Goal: Understand process/instructions: Learn how to perform a task or action

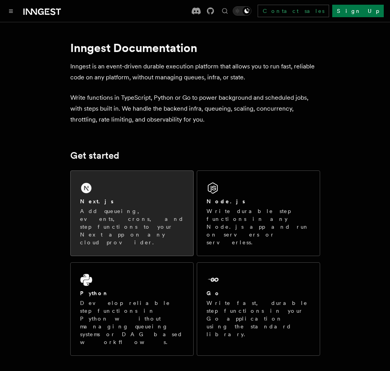
click at [111, 187] on div "Next.js Add queueing, events, crons, and step functions to your Next app on any…" at bounding box center [132, 213] width 123 height 85
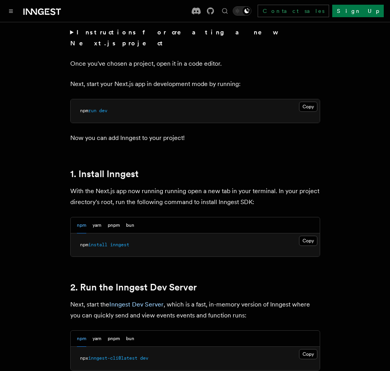
scroll to position [332, 0]
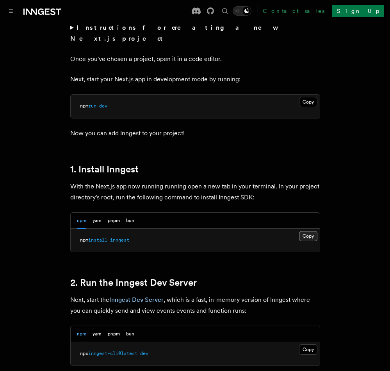
click at [306, 231] on button "Copy Copied" at bounding box center [308, 236] width 18 height 10
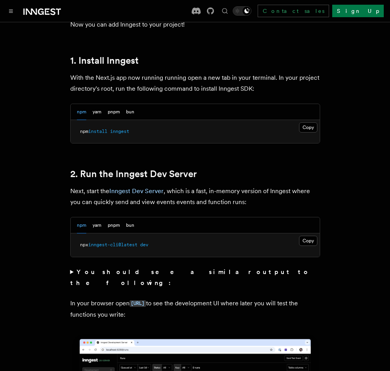
scroll to position [455, 0]
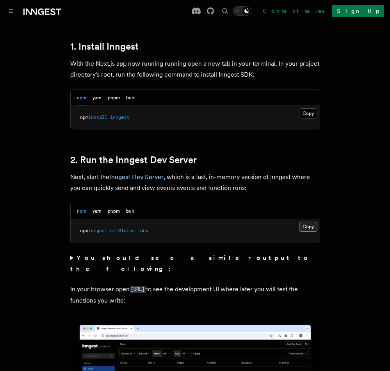
click at [308, 221] on button "Copy Copied" at bounding box center [308, 226] width 18 height 10
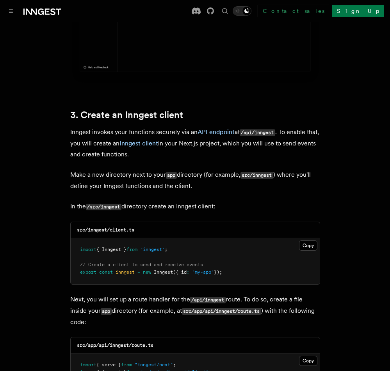
scroll to position [847, 0]
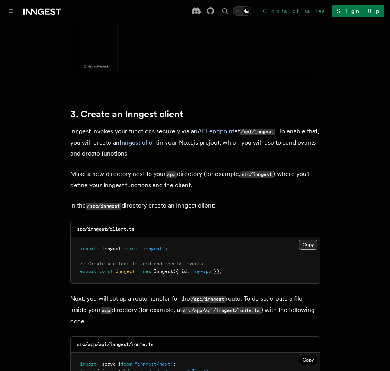
click at [308, 239] on button "Copy Copied" at bounding box center [308, 244] width 18 height 10
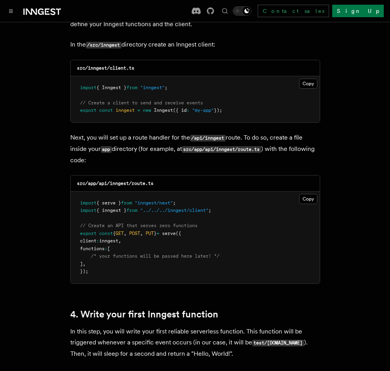
scroll to position [1013, 0]
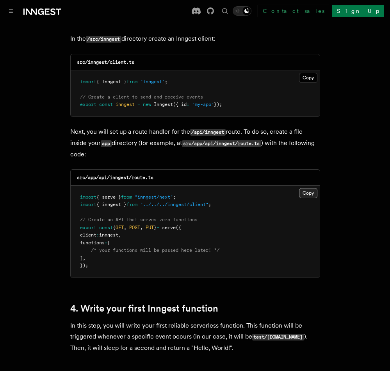
click at [305, 188] on button "Copy Copied" at bounding box center [308, 193] width 18 height 10
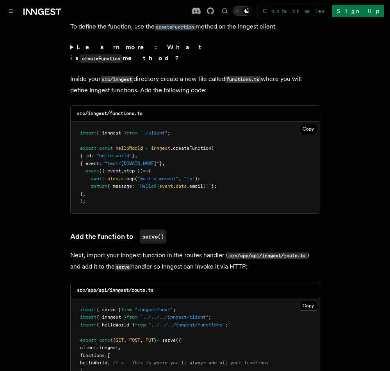
scroll to position [1379, 0]
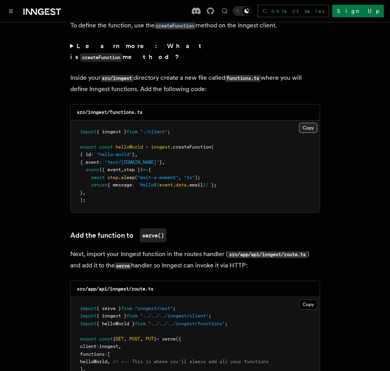
click at [305, 123] on button "Copy Copied" at bounding box center [308, 128] width 18 height 10
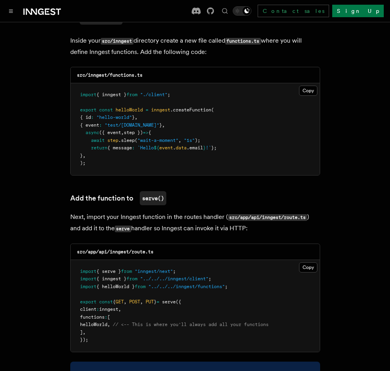
scroll to position [1415, 0]
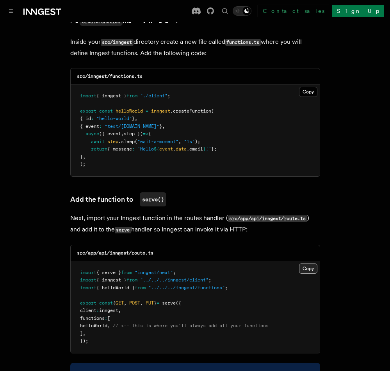
click at [315, 263] on button "Copy Copied" at bounding box center [308, 268] width 18 height 10
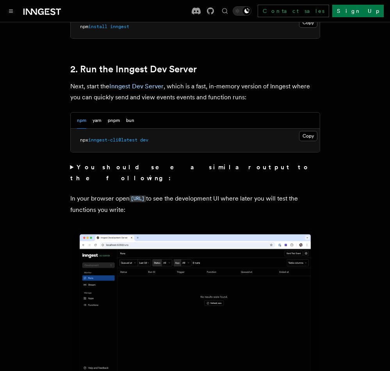
scroll to position [526, 0]
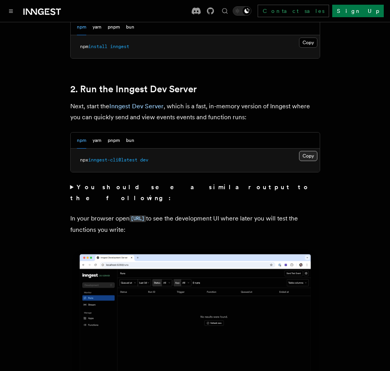
click at [307, 151] on button "Copy Copied" at bounding box center [308, 156] width 18 height 10
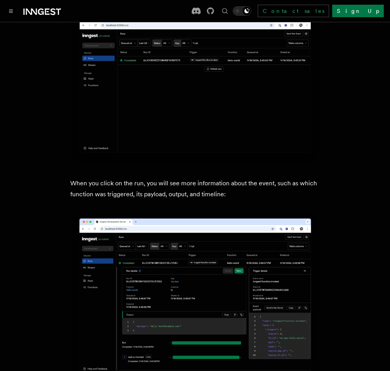
scroll to position [2796, 0]
